Goal: Information Seeking & Learning: Learn about a topic

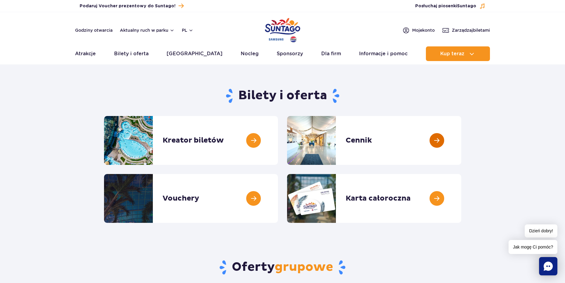
click at [461, 141] on link at bounding box center [461, 140] width 0 height 49
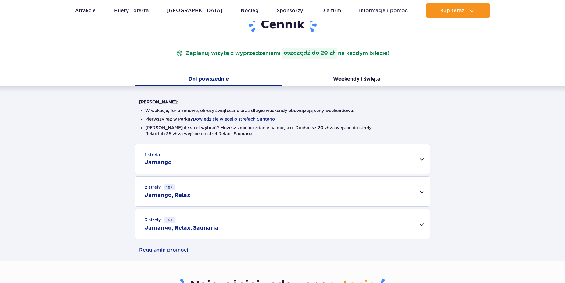
scroll to position [93, 0]
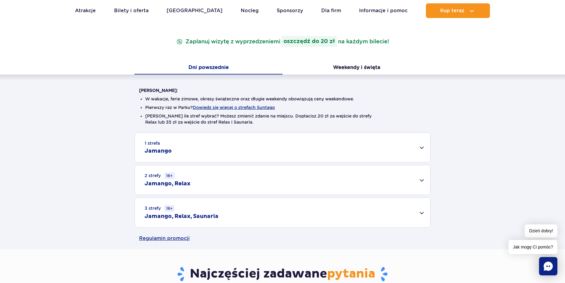
click at [277, 181] on div "2 strefy 16+ Jamango, Relax" at bounding box center [282, 180] width 295 height 30
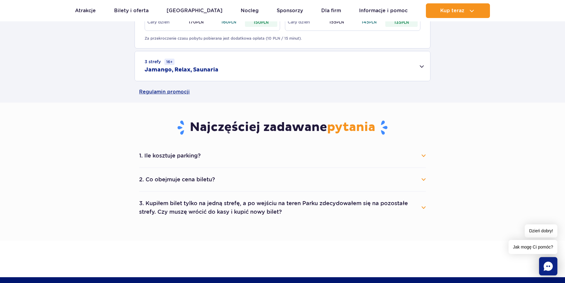
scroll to position [342, 0]
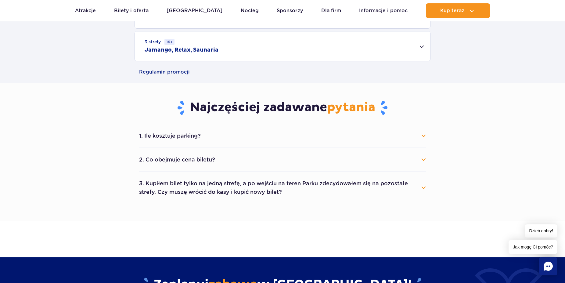
click at [276, 180] on button "3. Kupiłem bilet tylko na jedną strefę, a po wejściu na teren Parku zdecydowałe…" at bounding box center [282, 188] width 287 height 22
